Goal: Transaction & Acquisition: Purchase product/service

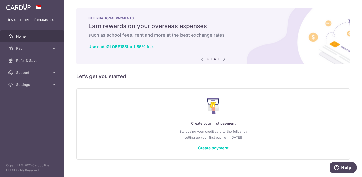
scroll to position [6, 0]
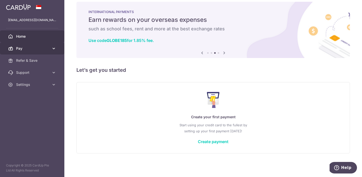
click at [49, 47] on span "Pay" at bounding box center [32, 48] width 33 height 5
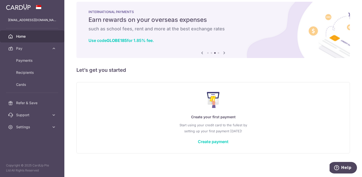
click at [154, 71] on h5 "Let’s get you started" at bounding box center [212, 70] width 273 height 8
click at [208, 140] on link "Create payment" at bounding box center [213, 141] width 31 height 5
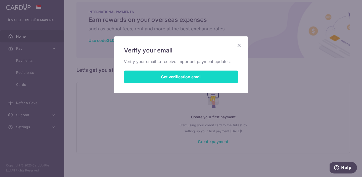
click at [190, 79] on button "Get verification email" at bounding box center [181, 77] width 114 height 13
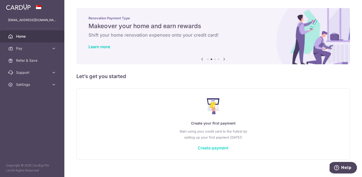
click at [215, 149] on link "Create payment" at bounding box center [213, 147] width 31 height 5
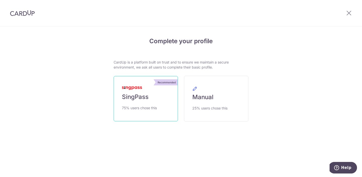
click at [161, 102] on link "Recommended SingPass 75% users chose this" at bounding box center [146, 98] width 64 height 45
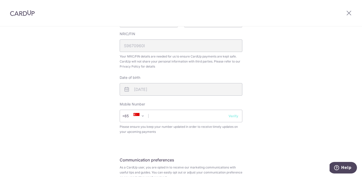
scroll to position [147, 0]
click at [182, 117] on input "text" at bounding box center [181, 115] width 123 height 13
type input "81117954"
click at [233, 114] on button "Verify" at bounding box center [233, 115] width 10 height 5
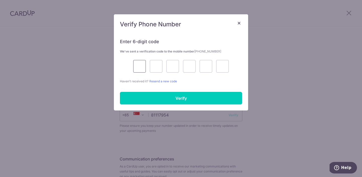
click at [142, 66] on input "text" at bounding box center [139, 66] width 13 height 13
type input "4"
type input "7"
type input "2"
type input "9"
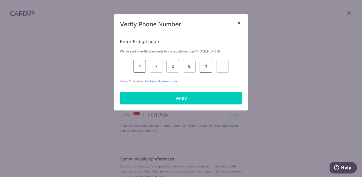
type input "1"
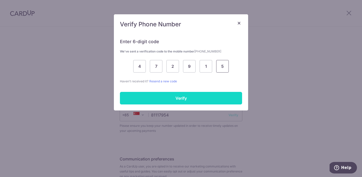
type input "5"
click at [164, 103] on input "Verify" at bounding box center [181, 98] width 122 height 13
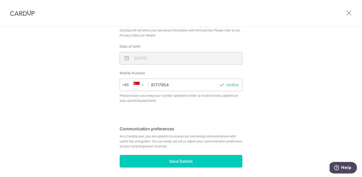
scroll to position [195, 0]
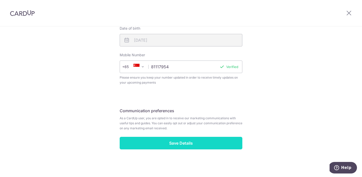
click at [198, 146] on input "Save Details" at bounding box center [181, 143] width 123 height 13
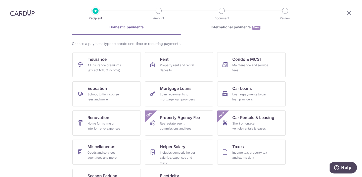
scroll to position [48, 0]
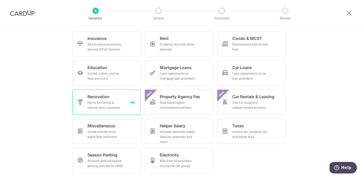
click at [85, 104] on link "Renovation Home furnishing or interior reno-expenses" at bounding box center [106, 102] width 68 height 25
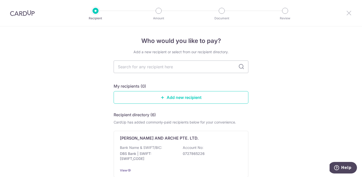
click at [349, 14] on icon at bounding box center [349, 13] width 6 height 6
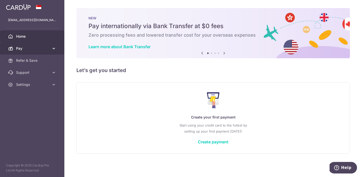
click at [45, 50] on span "Pay" at bounding box center [32, 48] width 33 height 5
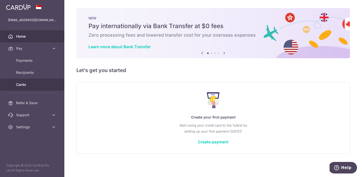
click at [29, 87] on span "Cards" at bounding box center [32, 84] width 33 height 5
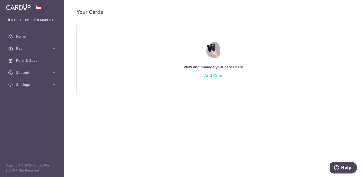
click at [213, 76] on link "Add Card" at bounding box center [213, 75] width 18 height 5
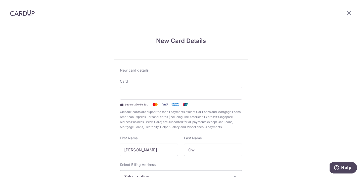
click at [182, 87] on div at bounding box center [181, 93] width 122 height 13
click at [179, 89] on div at bounding box center [181, 93] width 122 height 13
click at [148, 88] on div at bounding box center [181, 93] width 122 height 13
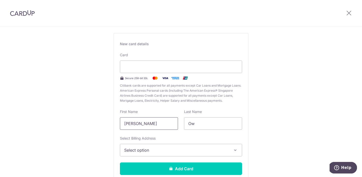
scroll to position [31, 0]
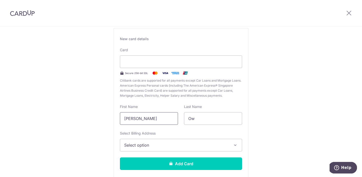
drag, startPoint x: 142, startPoint y: 122, endPoint x: 116, endPoint y: 120, distance: 26.5
click at [117, 120] on div "First Name Jin Chai" at bounding box center [149, 114] width 64 height 21
type input "HUI MIN"
click at [201, 121] on input "Ow" at bounding box center [213, 118] width 58 height 13
type input "O"
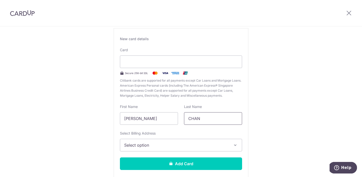
click at [201, 121] on input "CHAN" at bounding box center [213, 118] width 58 height 13
type input "CHAN"
click at [210, 143] on span "Select option" at bounding box center [176, 145] width 105 height 6
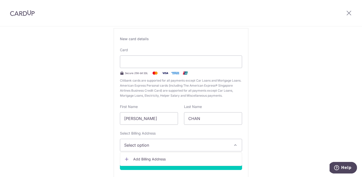
click at [166, 156] on link "Add Billing Address" at bounding box center [181, 159] width 122 height 9
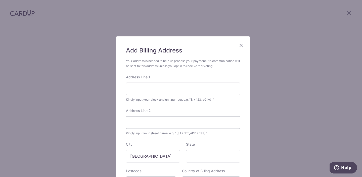
click at [165, 85] on input "Address Line 1" at bounding box center [183, 89] width 114 height 13
type input "Yishun Avenue 6"
drag, startPoint x: 167, startPoint y: 88, endPoint x: 112, endPoint y: 89, distance: 55.3
click at [112, 89] on div "Add Billing Address Your address is needed to help us process your payment. No …" at bounding box center [181, 88] width 362 height 177
click at [137, 119] on input "Address Line 2" at bounding box center [183, 122] width 114 height 13
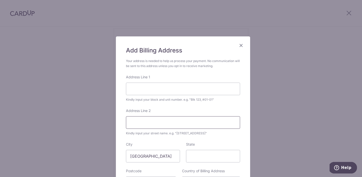
paste input "Yishun Avenue 6"
type input "Yishun Avenue 6"
click at [153, 86] on input "Address Line 1" at bounding box center [183, 89] width 114 height 13
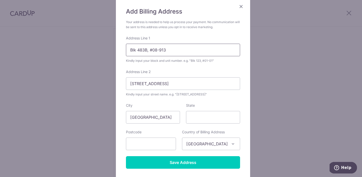
scroll to position [41, 0]
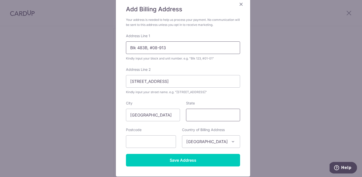
type input "Blk 483B, #08-913"
click at [200, 118] on input "State" at bounding box center [213, 115] width 54 height 13
type input "Singapore"
click at [157, 142] on input "text" at bounding box center [151, 141] width 50 height 13
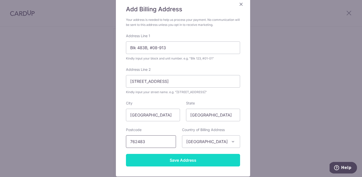
type input "762483"
click at [174, 162] on input "Save Address" at bounding box center [183, 160] width 114 height 13
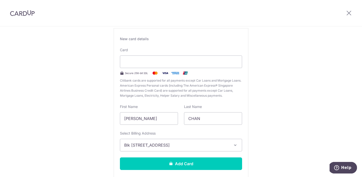
scroll to position [60, 0]
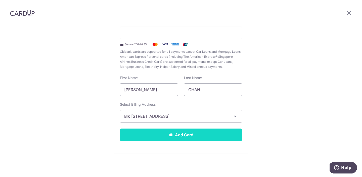
click at [200, 140] on button "Add Card" at bounding box center [181, 135] width 122 height 13
